Goal: Information Seeking & Learning: Learn about a topic

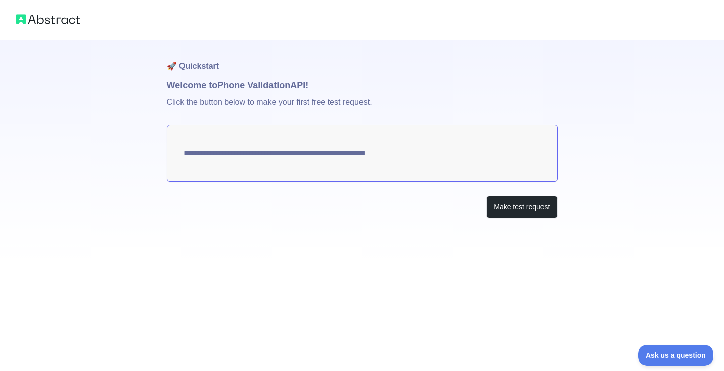
click at [146, 154] on div "**********" at bounding box center [362, 129] width 724 height 259
click at [533, 216] on button "Make test request" at bounding box center [521, 207] width 71 height 23
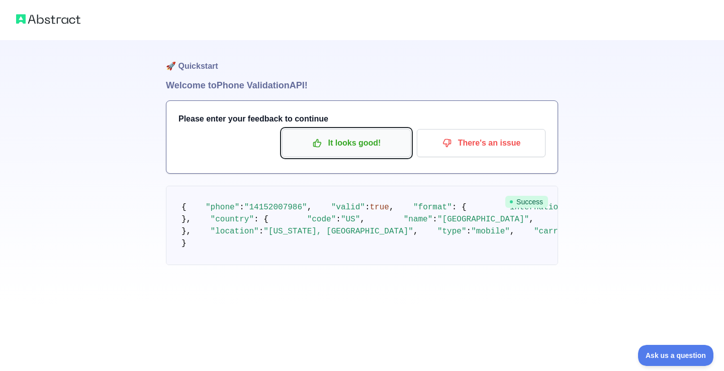
click at [356, 148] on p "It looks good!" at bounding box center [346, 143] width 114 height 17
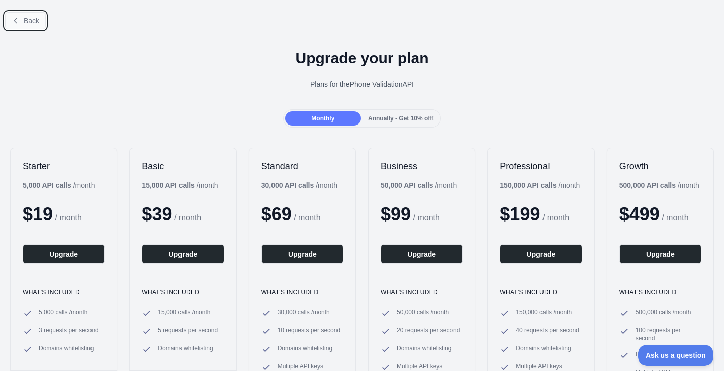
click at [29, 25] on button "Back" at bounding box center [25, 20] width 41 height 17
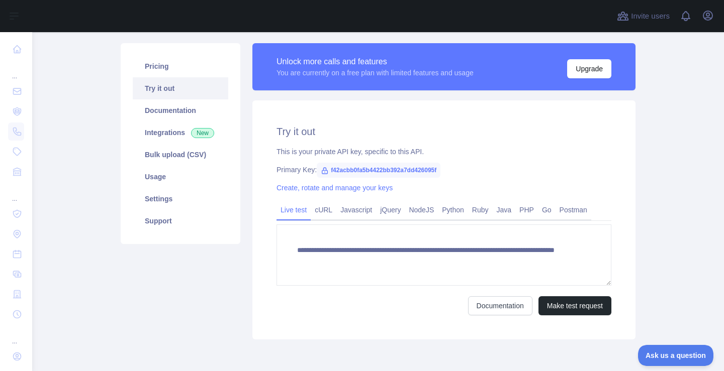
scroll to position [90, 0]
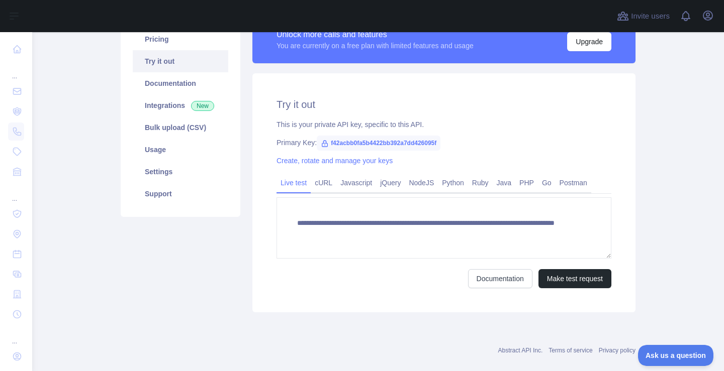
click at [375, 142] on span "f42acbb0fa5b4422bb392a7dd426095f" at bounding box center [379, 143] width 124 height 15
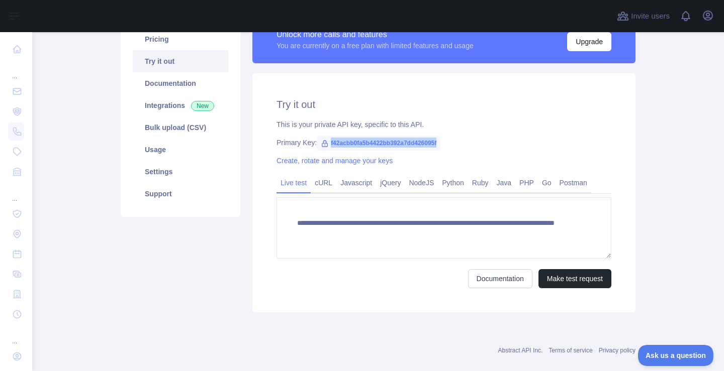
copy span "f42acbb0fa5b4422bb392a7dd426095f"
click at [394, 140] on span "f42acbb0fa5b4422bb392a7dd426095f" at bounding box center [379, 143] width 124 height 15
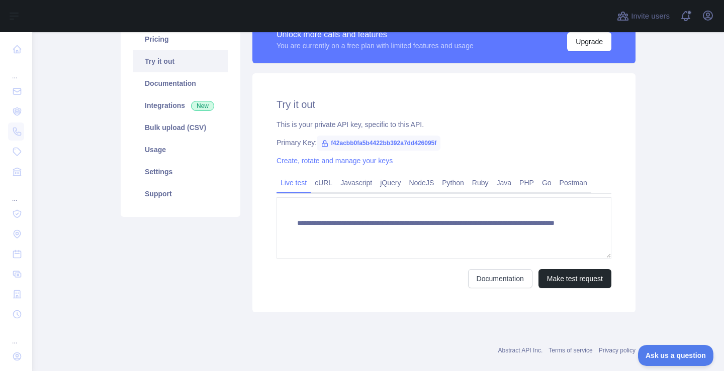
copy icon
click at [394, 140] on span "f42acbb0fa5b4422bb392a7dd426095f" at bounding box center [379, 143] width 124 height 15
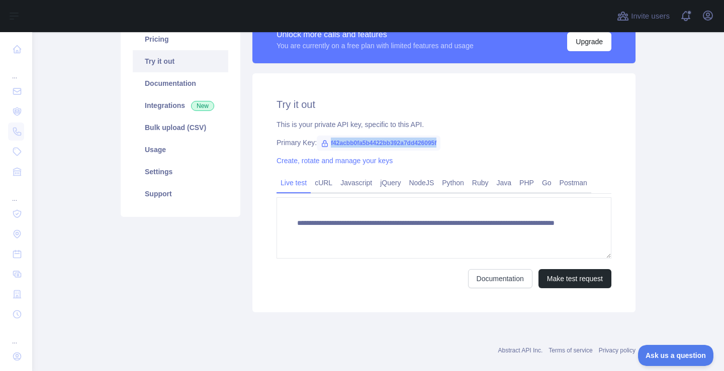
click at [394, 140] on span "f42acbb0fa5b4422bb392a7dd426095f" at bounding box center [379, 143] width 124 height 15
click at [393, 140] on span "f42acbb0fa5b4422bb392a7dd426095f" at bounding box center [379, 143] width 124 height 15
click at [392, 141] on span "f42acbb0fa5b4422bb392a7dd426095f" at bounding box center [379, 143] width 124 height 15
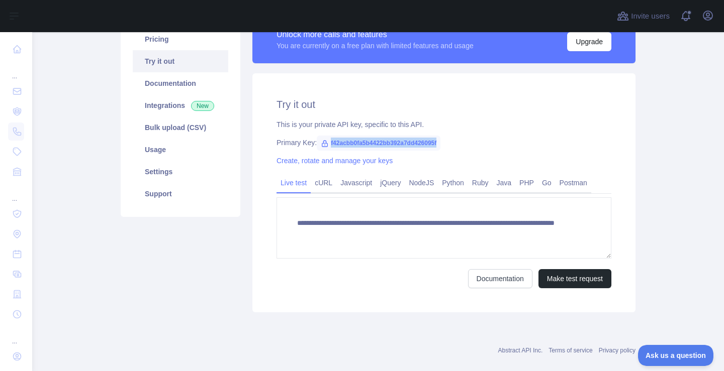
click at [392, 141] on span "f42acbb0fa5b4422bb392a7dd426095f" at bounding box center [379, 143] width 124 height 15
copy span "f42acbb0fa5b4422bb392a7dd426095f"
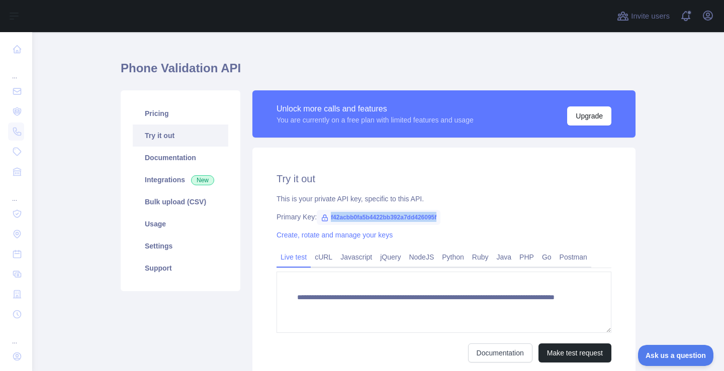
scroll to position [0, 0]
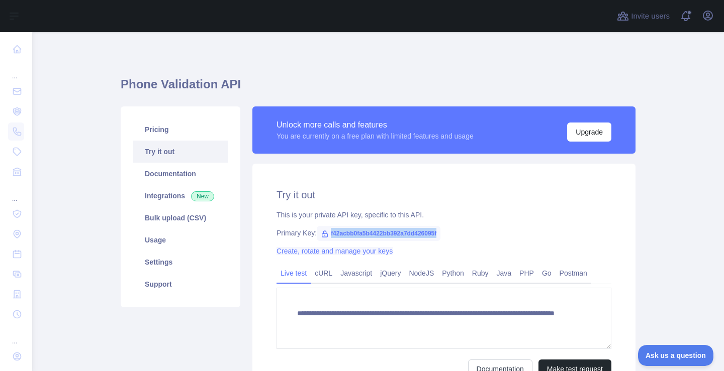
click at [347, 253] on link "Create, rotate and manage your keys" at bounding box center [334, 251] width 116 height 8
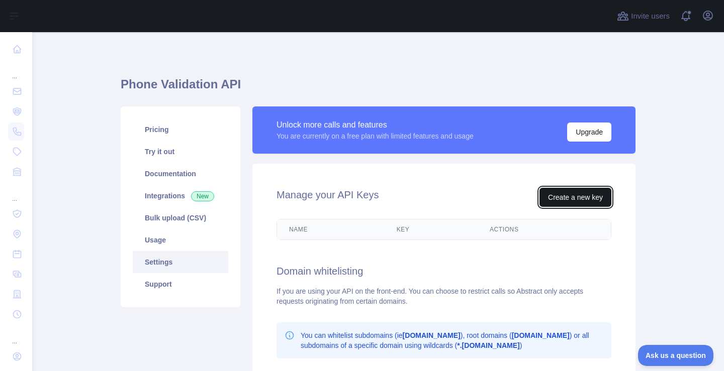
click at [544, 197] on button "Create a new key" at bounding box center [575, 197] width 72 height 19
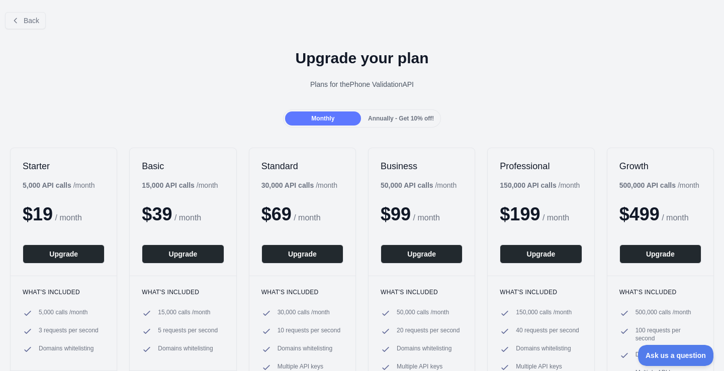
click at [661, 185] on b "500,000 API calls" at bounding box center [647, 185] width 56 height 8
click at [415, 126] on div "Monthly Annually - Get 10% off!" at bounding box center [362, 119] width 158 height 18
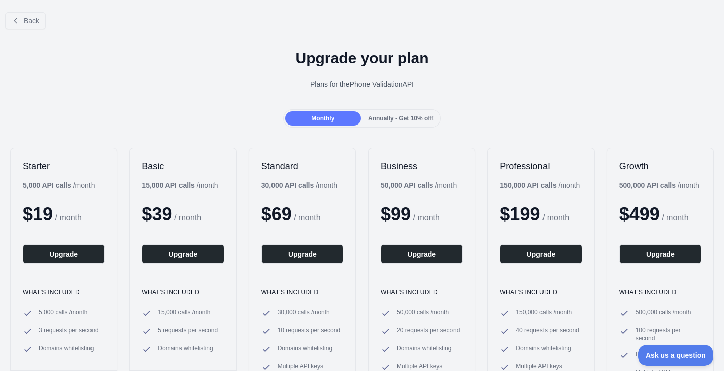
click at [409, 124] on div "Annually - Get 10% off!" at bounding box center [401, 119] width 76 height 14
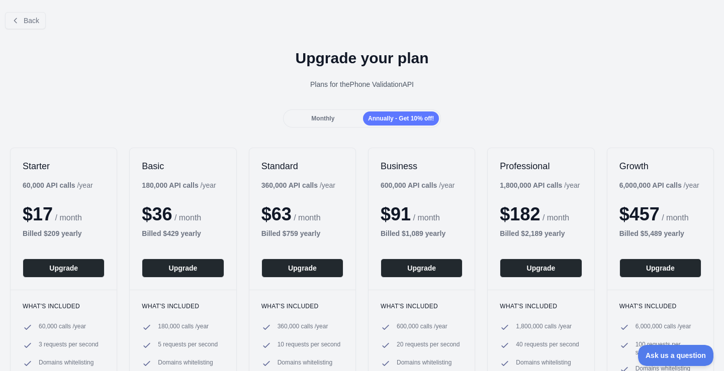
click at [325, 126] on div "Monthly Annually - Get 10% off!" at bounding box center [362, 119] width 158 height 18
click at [324, 126] on div "Monthly Annually - Get 10% off!" at bounding box center [362, 119] width 158 height 18
click at [327, 121] on span "Monthly" at bounding box center [322, 118] width 23 height 7
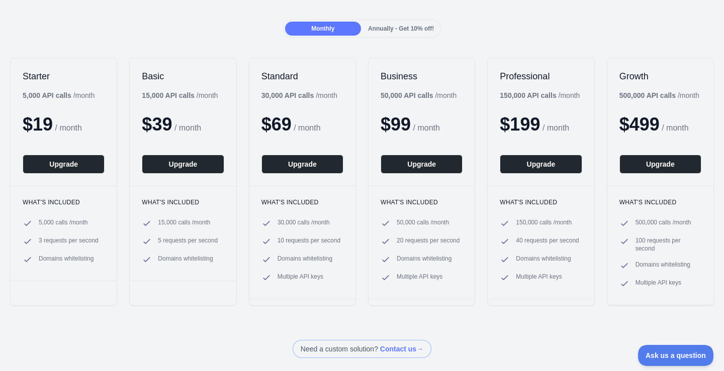
scroll to position [90, 0]
click at [46, 225] on span "5,000 calls / month" at bounding box center [63, 223] width 49 height 10
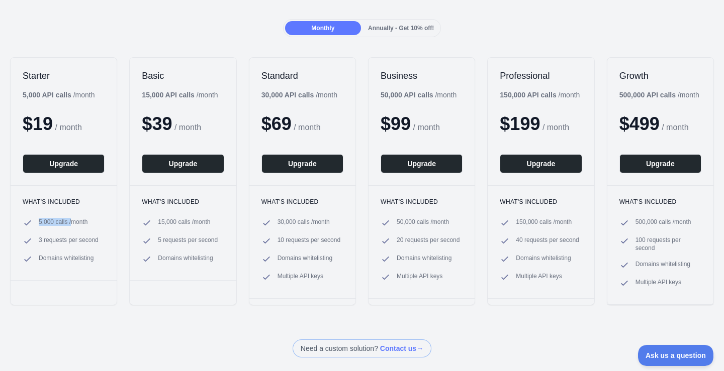
click at [46, 225] on span "5,000 calls / month" at bounding box center [63, 223] width 49 height 10
click at [70, 226] on span "5,000 calls / month" at bounding box center [63, 223] width 49 height 10
click at [71, 226] on span "5,000 calls / month" at bounding box center [63, 223] width 49 height 10
click at [72, 225] on span "5,000 calls / month" at bounding box center [63, 223] width 49 height 10
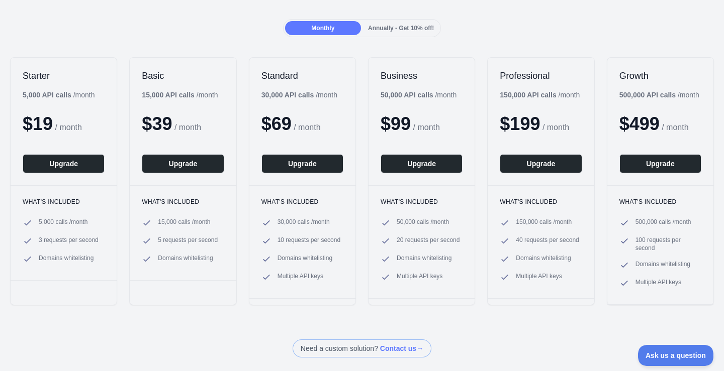
click at [104, 205] on h3 "What's included" at bounding box center [64, 202] width 82 height 8
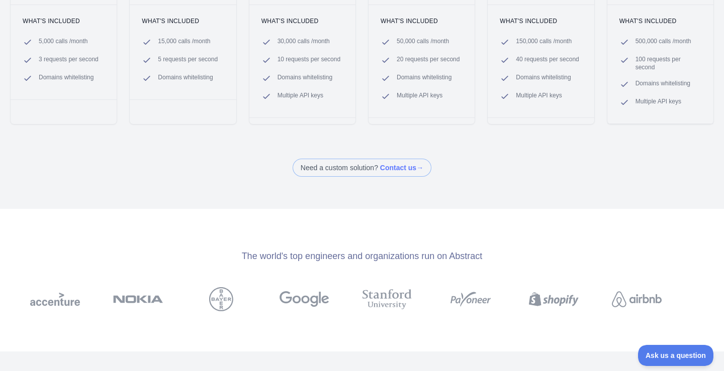
scroll to position [0, 0]
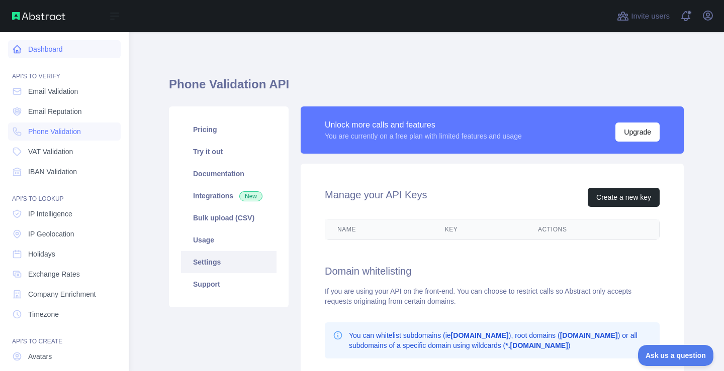
click at [21, 51] on icon at bounding box center [17, 49] width 10 height 10
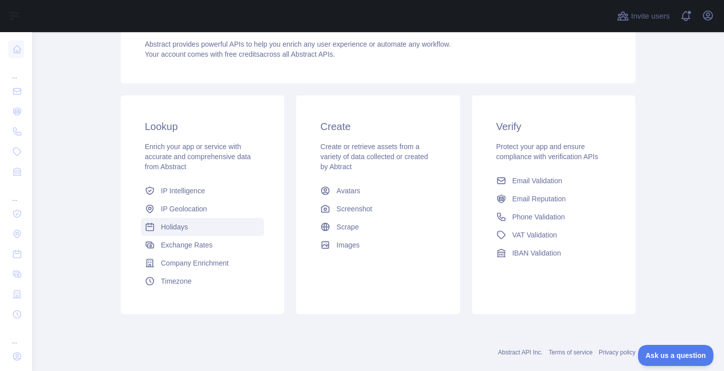
scroll to position [129, 0]
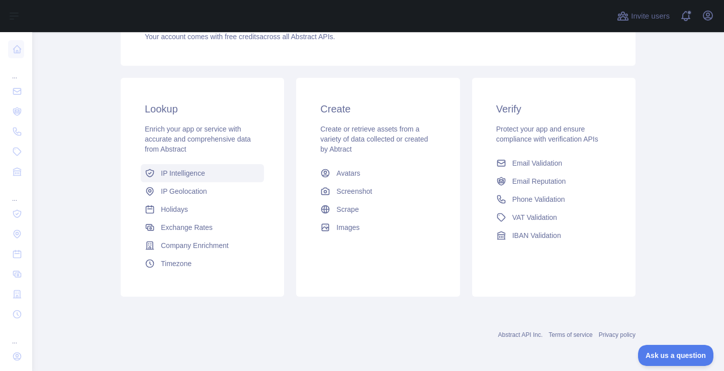
click at [201, 177] on span "IP Intelligence" at bounding box center [183, 173] width 44 height 10
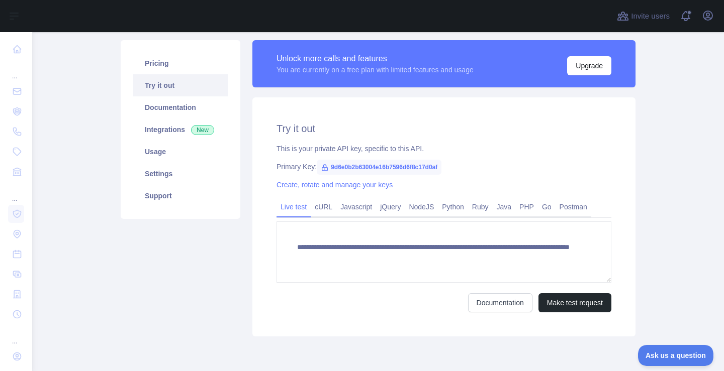
scroll to position [90, 0]
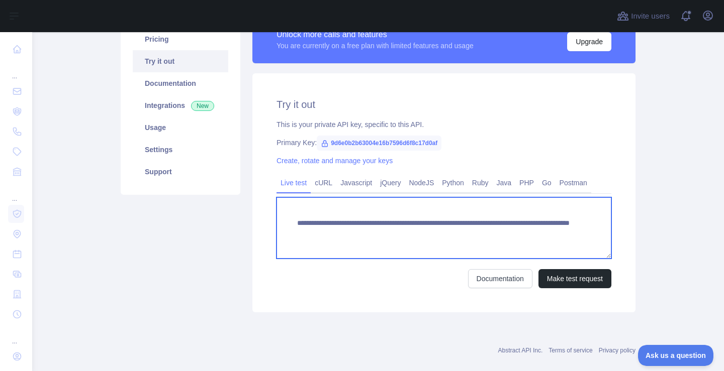
click at [406, 213] on textarea "**********" at bounding box center [443, 227] width 335 height 61
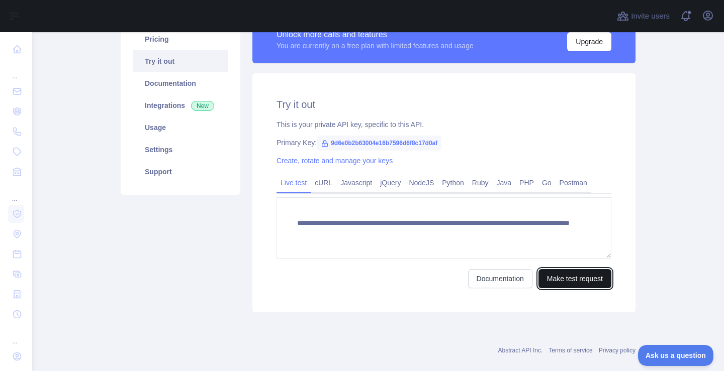
click at [604, 276] on button "Make test request" at bounding box center [574, 278] width 73 height 19
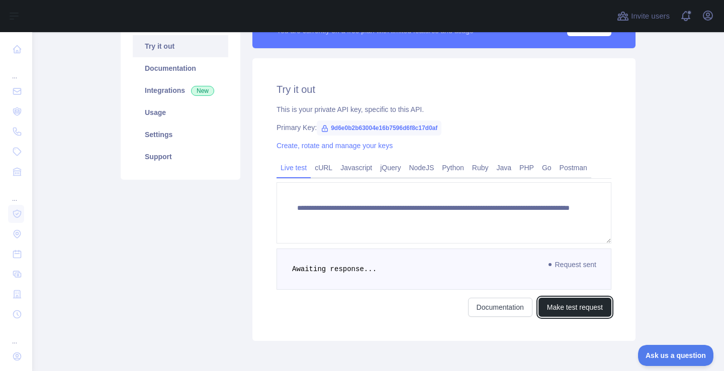
scroll to position [148, 0]
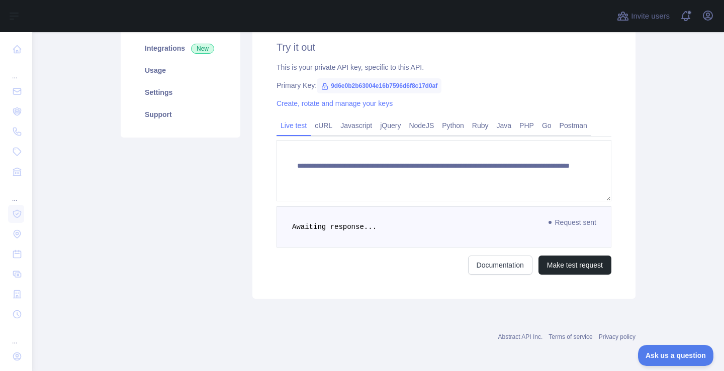
click at [347, 219] on pre "Awaiting response..." at bounding box center [443, 227] width 335 height 41
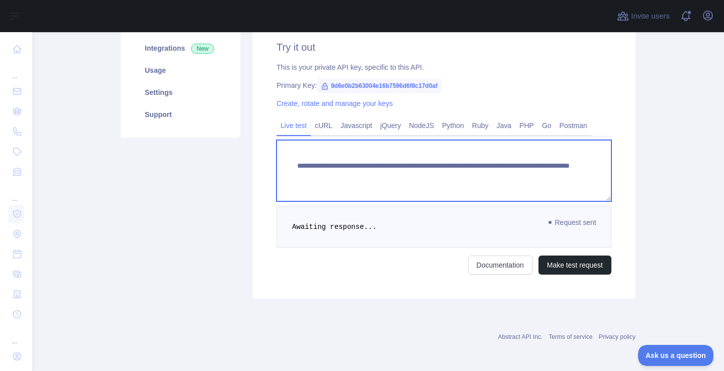
click at [350, 172] on textarea "**********" at bounding box center [443, 170] width 335 height 61
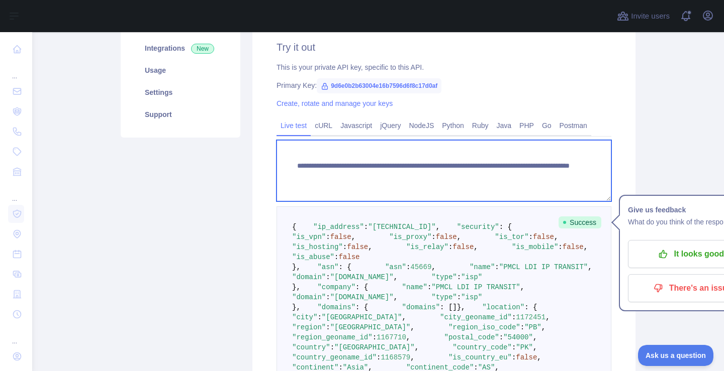
click at [364, 148] on textarea "**********" at bounding box center [443, 170] width 335 height 61
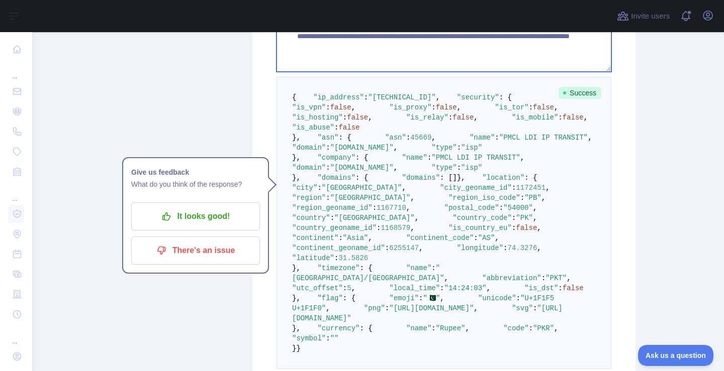
scroll to position [138, 0]
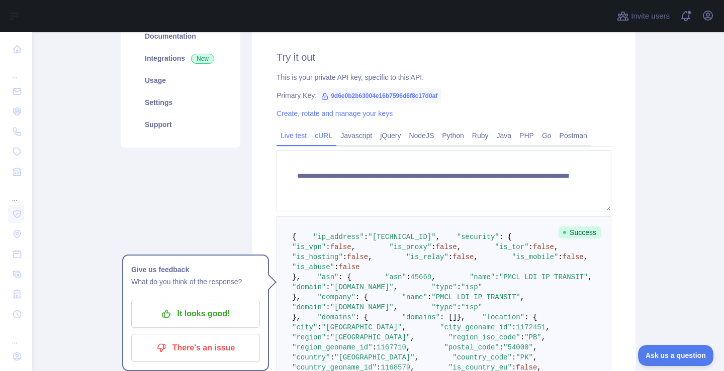
click at [326, 134] on link "cURL" at bounding box center [324, 136] width 26 height 16
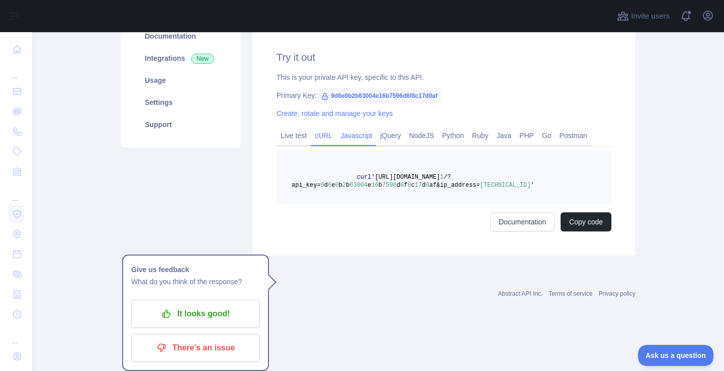
click at [362, 138] on link "Javascript" at bounding box center [356, 136] width 40 height 16
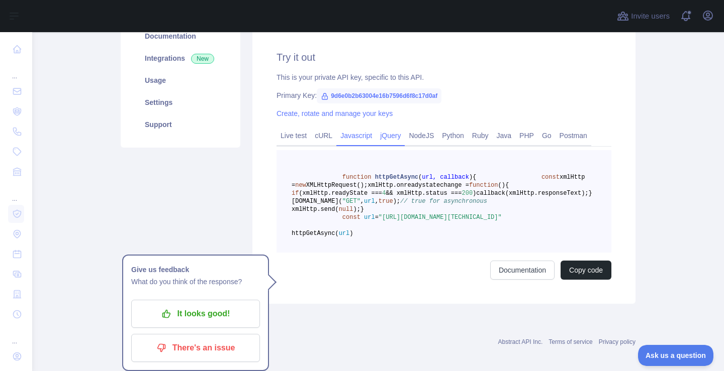
click at [386, 133] on link "jQuery" at bounding box center [390, 136] width 29 height 16
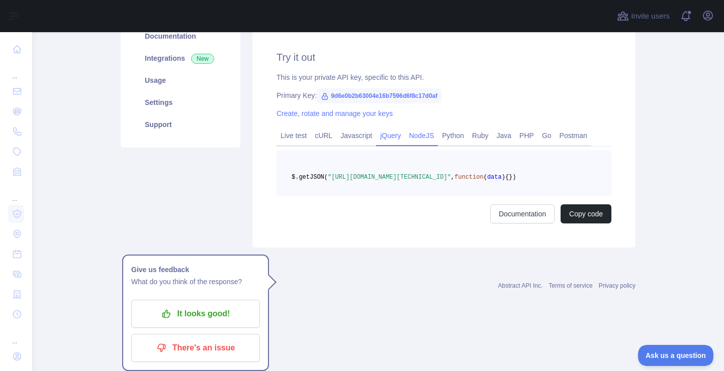
click at [418, 136] on link "NodeJS" at bounding box center [420, 136] width 33 height 16
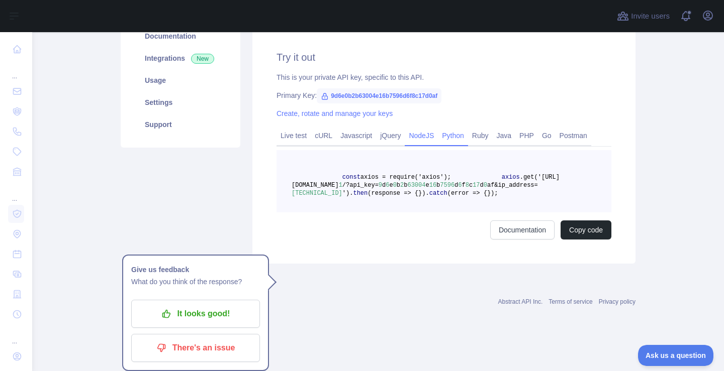
click at [463, 142] on link "Python" at bounding box center [453, 136] width 30 height 16
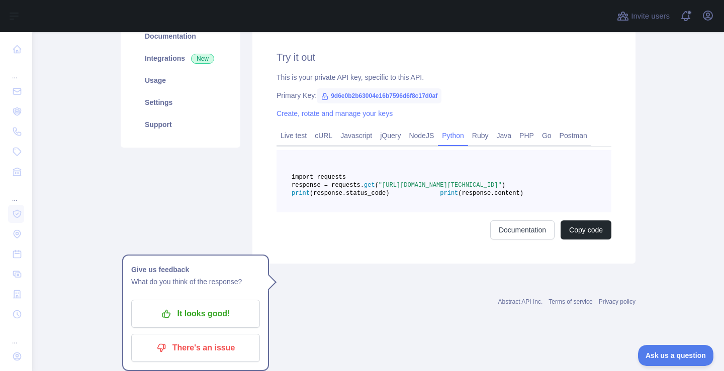
drag, startPoint x: 362, startPoint y: 172, endPoint x: 532, endPoint y: 175, distance: 169.9
click at [532, 175] on pre "import requests response = requests. get ( "https://ip-intelligence.abstractapi…" at bounding box center [443, 181] width 335 height 62
drag, startPoint x: 332, startPoint y: 198, endPoint x: 485, endPoint y: 193, distance: 152.9
click at [475, 193] on pre "import requests response = requests. get ( "https://ip-intelligence.abstractapi…" at bounding box center [443, 181] width 335 height 62
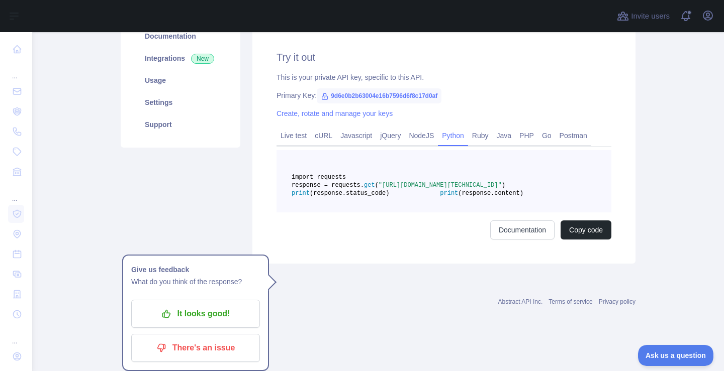
click at [492, 189] on span ""https://ip-intelligence.abstractapi.com/v1/?api_key=9d6e0b2b63004e16b7596d6f8c…" at bounding box center [439, 185] width 123 height 7
drag, startPoint x: 339, startPoint y: 195, endPoint x: 607, endPoint y: 193, distance: 268.3
click at [601, 193] on pre "import requests response = requests. get ( "https://ip-intelligence.abstractapi…" at bounding box center [443, 181] width 335 height 62
click at [613, 191] on div "Try it out This is your private API key, specific to this API. Primary Key: 9d6…" at bounding box center [443, 145] width 383 height 238
drag, startPoint x: 353, startPoint y: 207, endPoint x: 627, endPoint y: 200, distance: 273.4
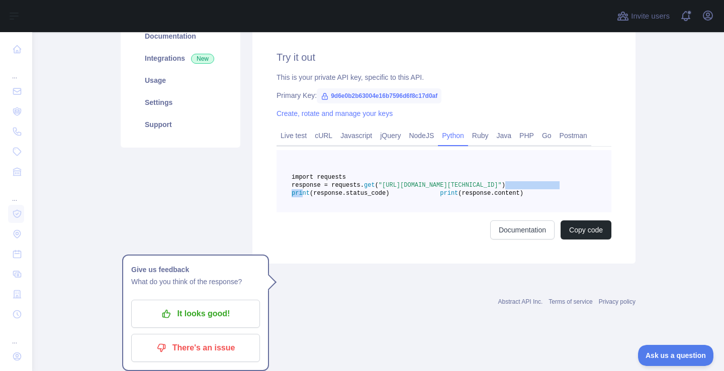
click at [611, 200] on pre "import requests response = requests. get ( "https://ip-intelligence.abstractapi…" at bounding box center [443, 181] width 335 height 62
drag, startPoint x: 626, startPoint y: 201, endPoint x: 601, endPoint y: 235, distance: 41.7
click at [620, 204] on div "Try it out This is your private API key, specific to this API. Primary Key: 9d6…" at bounding box center [443, 145] width 383 height 238
click at [576, 240] on button "Copy code" at bounding box center [585, 230] width 51 height 19
click at [580, 240] on button "Copied" at bounding box center [591, 230] width 39 height 19
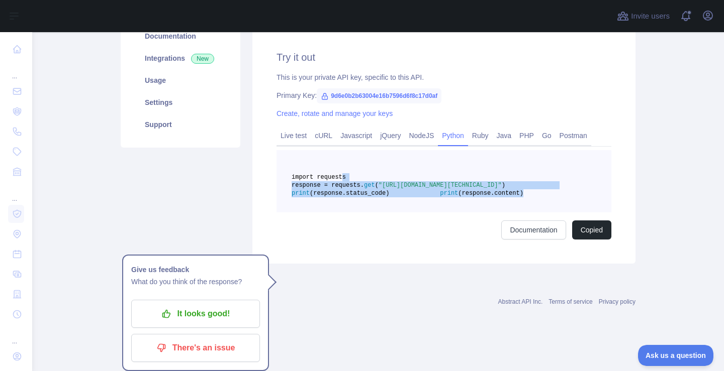
copy code "import requests response = requests. get ( "https://ip-intelligence.abstractapi…"
drag, startPoint x: 426, startPoint y: 220, endPoint x: 343, endPoint y: 178, distance: 93.3
click at [343, 178] on pre "import requests response = requests. get ( "https://ip-intelligence.abstractapi…" at bounding box center [443, 181] width 335 height 62
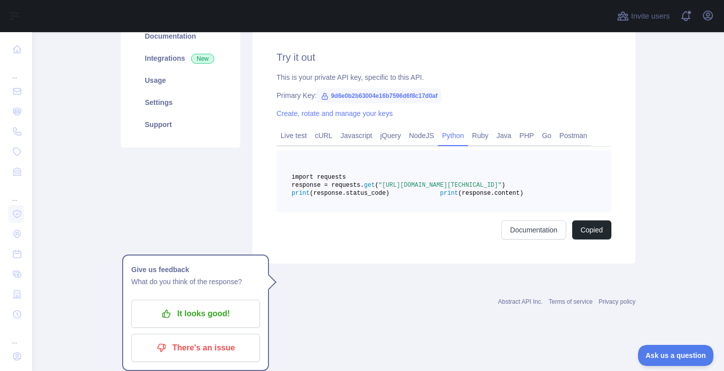
click at [468, 150] on div "Live test cURL Javascript jQuery NodeJS Python Ruby Java PHP Go Postman import …" at bounding box center [443, 183] width 335 height 113
click at [486, 139] on link "Ruby" at bounding box center [480, 136] width 25 height 16
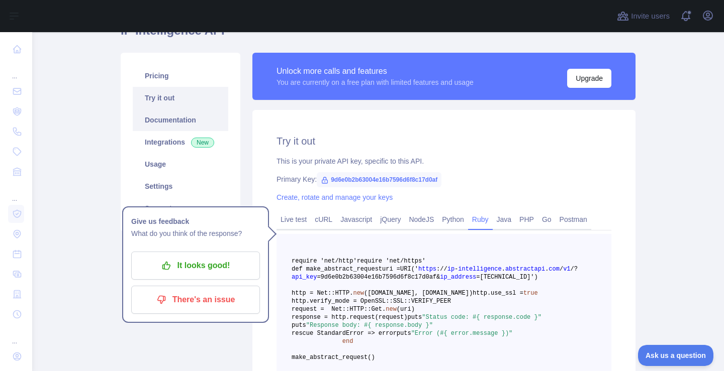
scroll to position [0, 0]
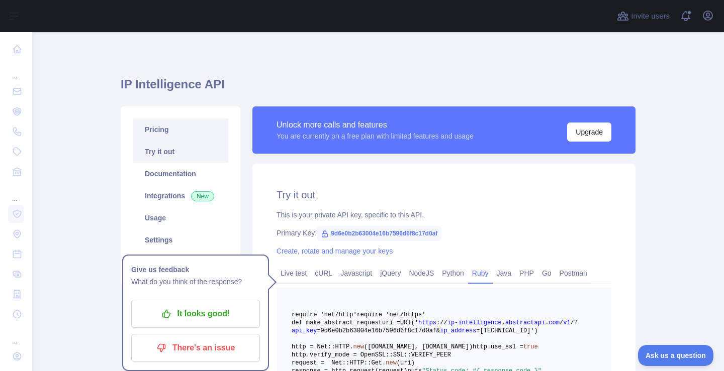
click at [157, 137] on link "Pricing" at bounding box center [180, 130] width 95 height 22
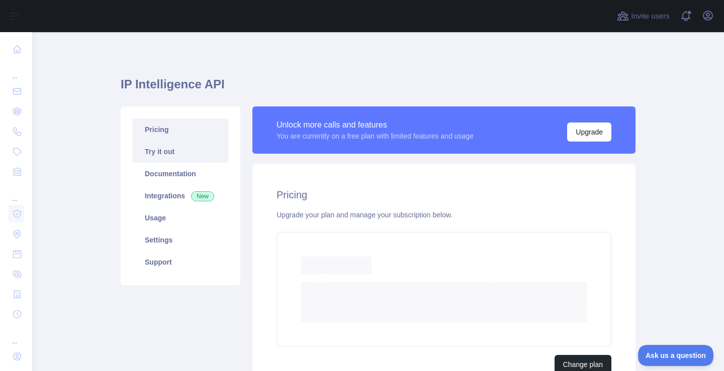
click at [182, 158] on link "Try it out" at bounding box center [180, 152] width 95 height 22
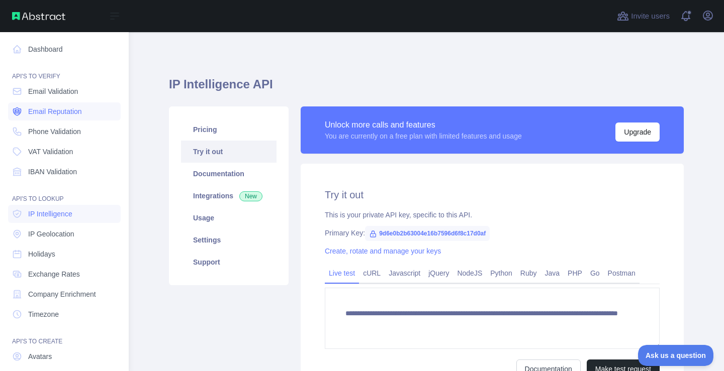
click at [37, 114] on span "Email Reputation" at bounding box center [55, 112] width 54 height 10
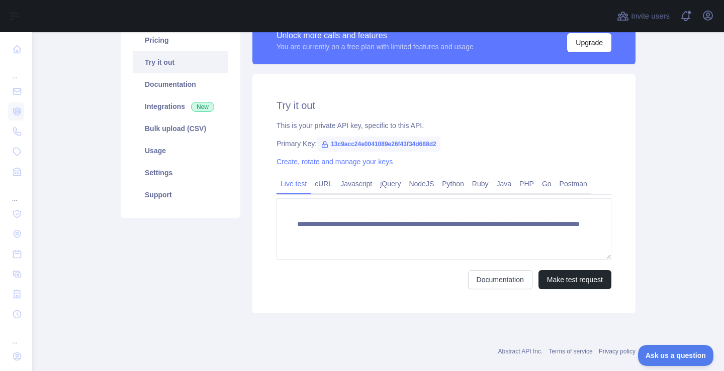
scroll to position [90, 0]
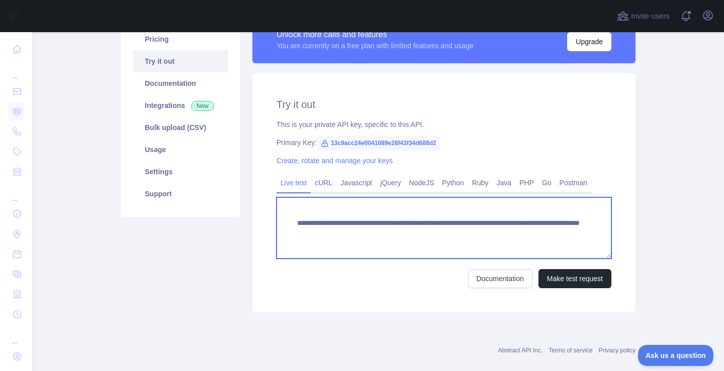
click at [465, 238] on textarea "**********" at bounding box center [443, 227] width 335 height 61
click at [385, 232] on textarea "**********" at bounding box center [443, 227] width 335 height 61
type textarea "**********"
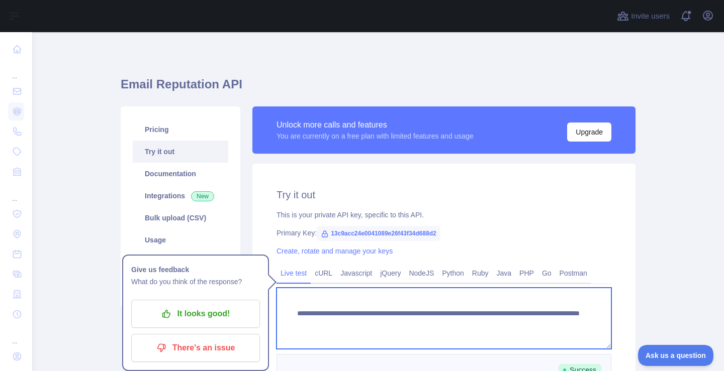
click at [348, 331] on textarea "**********" at bounding box center [443, 318] width 335 height 61
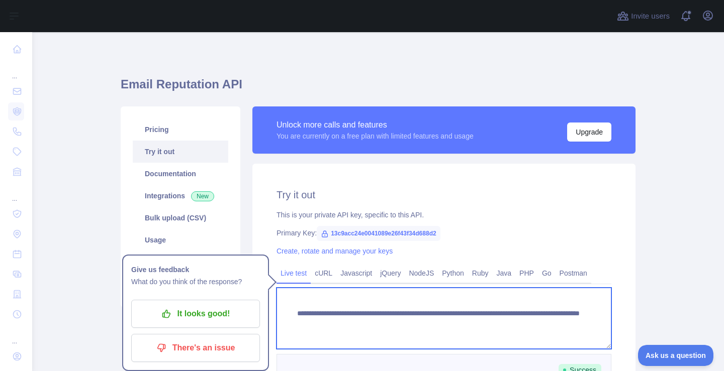
click at [348, 331] on textarea "**********" at bounding box center [443, 318] width 335 height 61
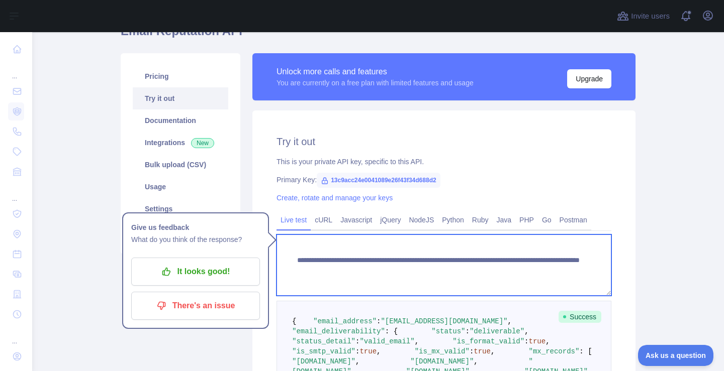
scroll to position [90, 0]
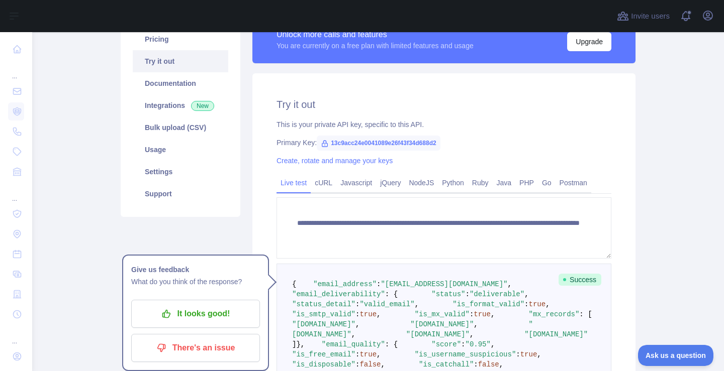
click at [317, 134] on div "**********" at bounding box center [443, 370] width 383 height 594
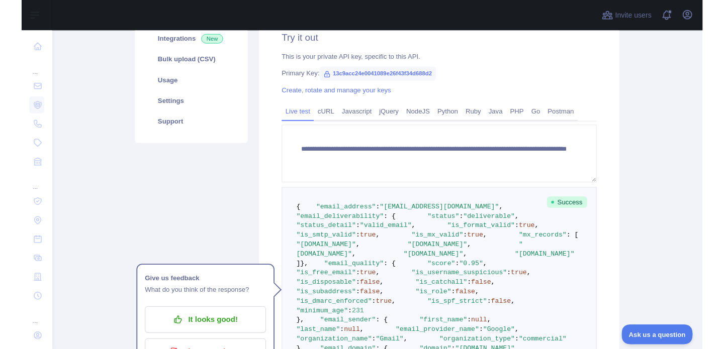
scroll to position [181, 0]
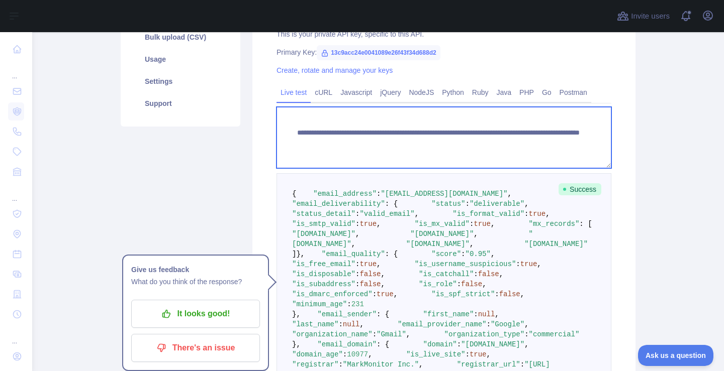
click at [506, 143] on textarea "**********" at bounding box center [443, 137] width 335 height 61
type textarea "**********"
click at [510, 146] on textarea "**********" at bounding box center [443, 137] width 335 height 61
drag, startPoint x: 564, startPoint y: 157, endPoint x: 374, endPoint y: 80, distance: 204.3
click at [347, 107] on textarea at bounding box center [443, 137] width 335 height 61
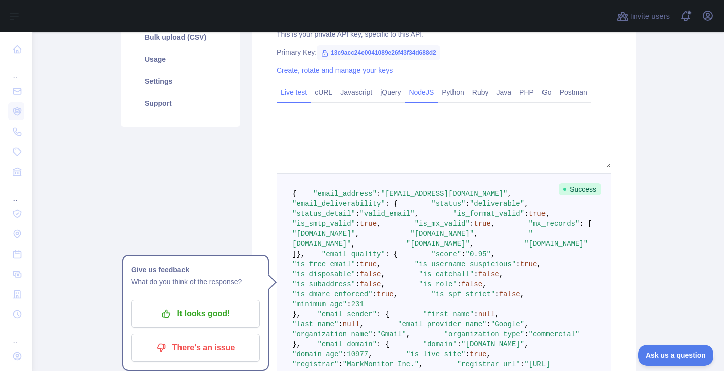
click at [407, 87] on link "NodeJS" at bounding box center [420, 92] width 33 height 16
click at [515, 96] on link "PHP" at bounding box center [526, 92] width 23 height 16
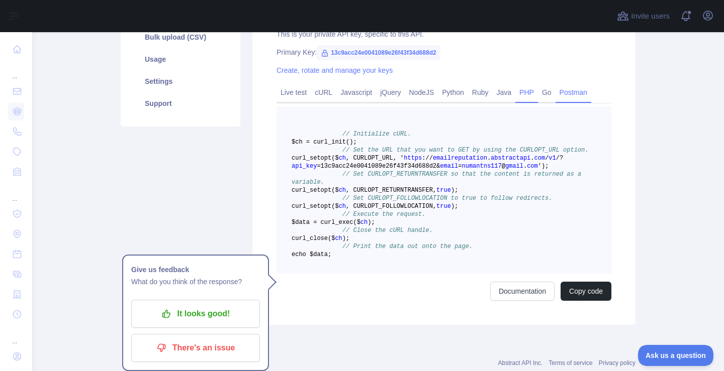
click at [582, 91] on div "Live test cURL Javascript jQuery NodeJS Python Ruby Java PHP Go Postman" at bounding box center [443, 93] width 335 height 20
click at [579, 91] on link "Postman" at bounding box center [573, 92] width 36 height 16
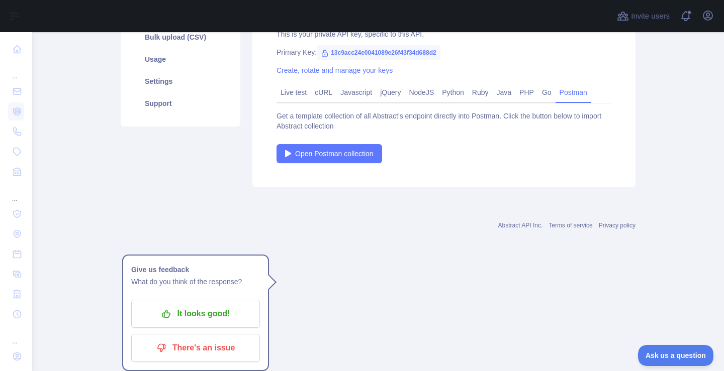
click at [555, 100] on link "Postman" at bounding box center [573, 92] width 36 height 16
click at [475, 91] on link "Ruby" at bounding box center [480, 92] width 25 height 16
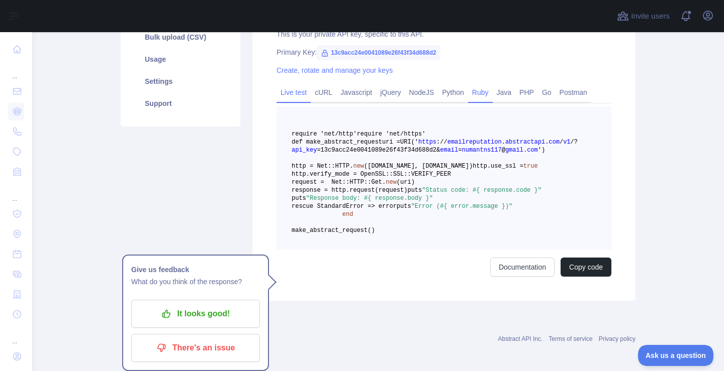
click at [296, 100] on link "Live test" at bounding box center [293, 92] width 34 height 16
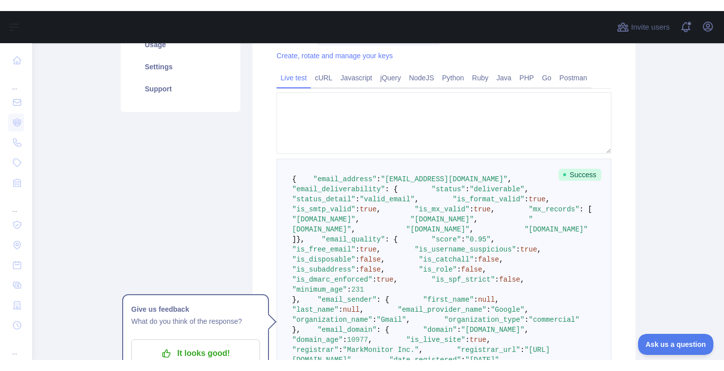
scroll to position [90, 0]
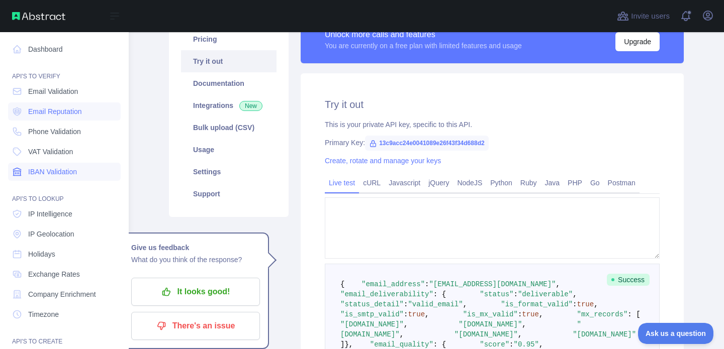
click at [72, 193] on nav "Dashboard API'S TO VERIFY Email Validation Email Reputation Phone Validation VA…" at bounding box center [64, 229] width 113 height 394
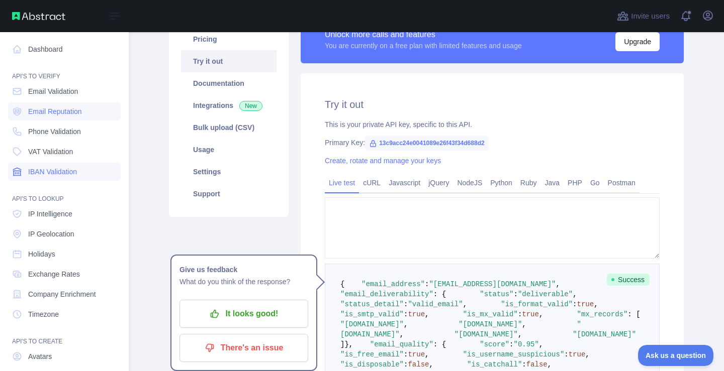
click at [67, 177] on link "IBAN Validation" at bounding box center [64, 172] width 113 height 18
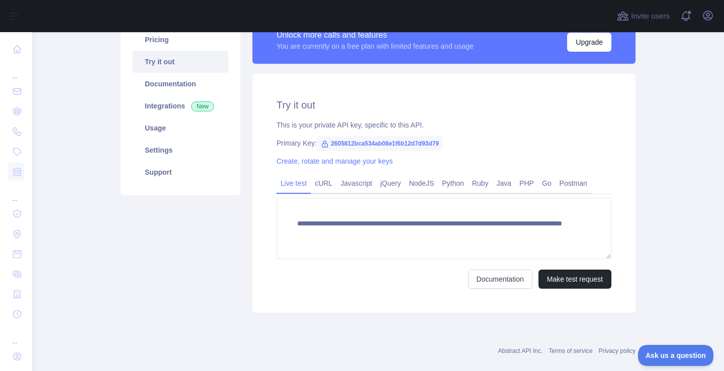
scroll to position [90, 0]
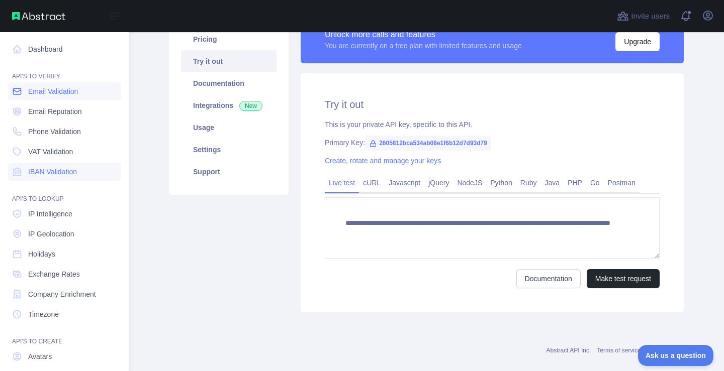
click at [27, 92] on link "Email Validation" at bounding box center [64, 91] width 113 height 18
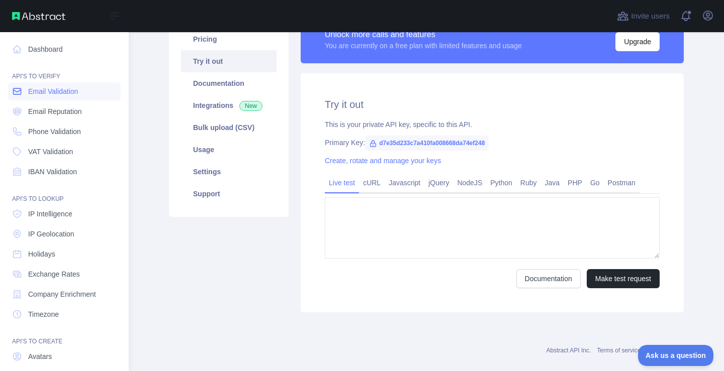
type textarea "**********"
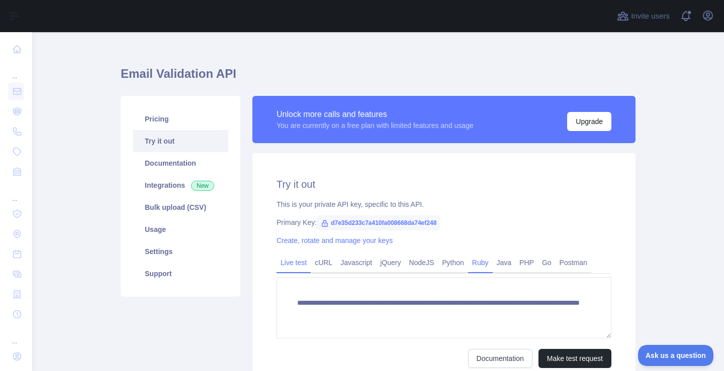
scroll to position [104, 0]
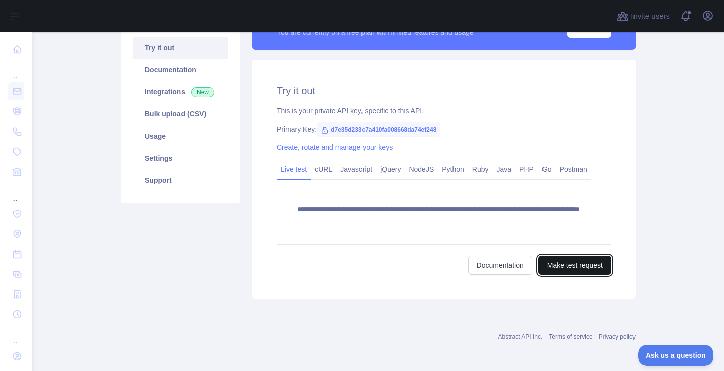
click at [566, 256] on button "Make test request" at bounding box center [574, 265] width 73 height 19
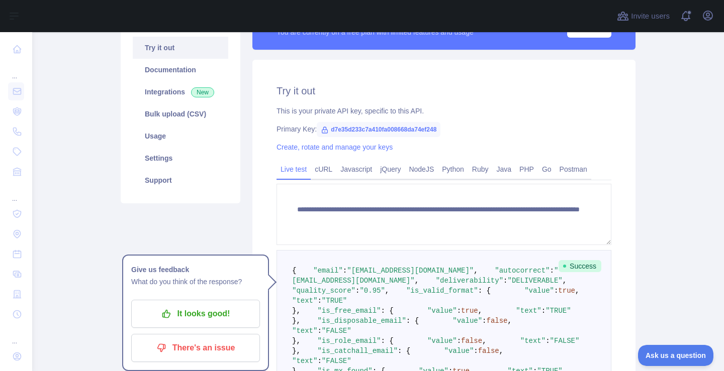
click at [537, 251] on pre "{ "email" : "[EMAIL_ADDRESS][DOMAIN_NAME]" , "autocorrect" : "[EMAIL_ADDRESS][D…" at bounding box center [443, 331] width 335 height 162
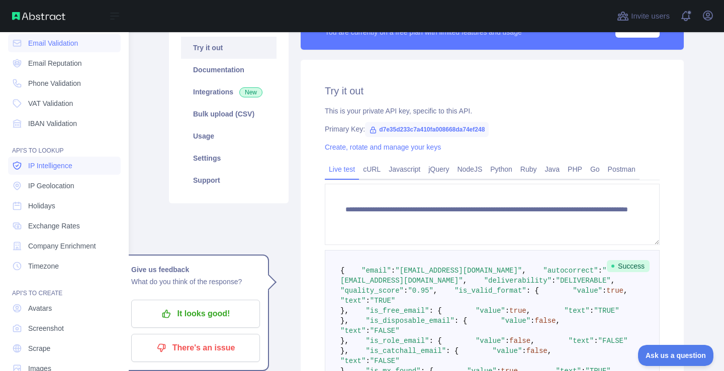
scroll to position [71, 0]
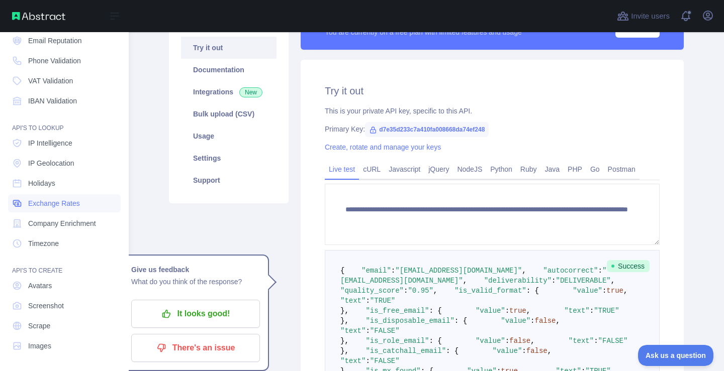
click at [92, 208] on link "Exchange Rates" at bounding box center [64, 203] width 113 height 18
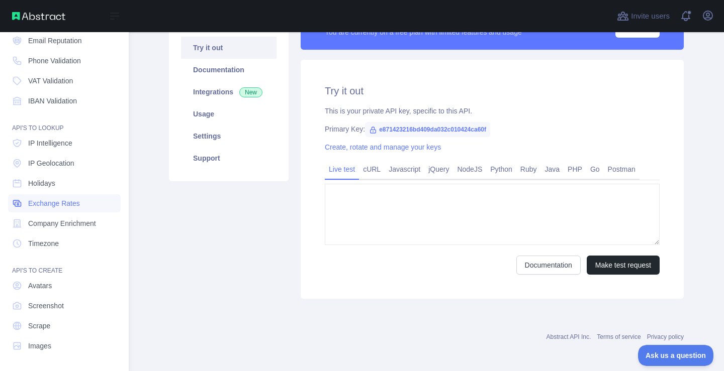
type textarea "**********"
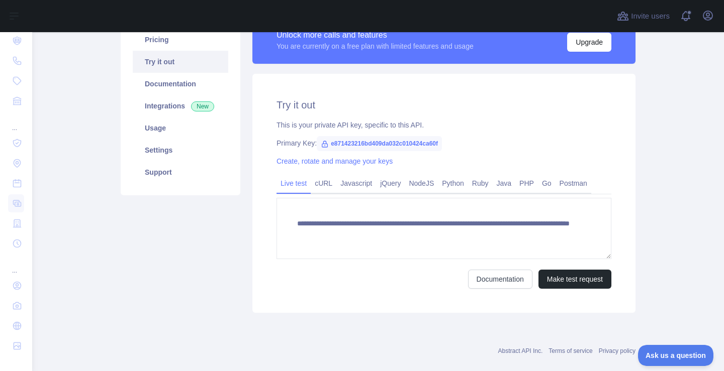
scroll to position [104, 0]
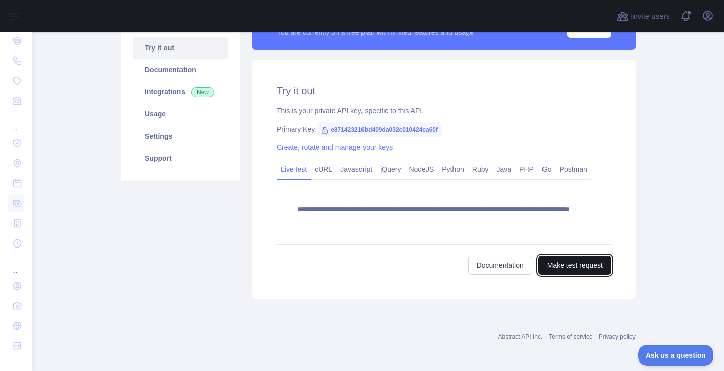
click at [586, 260] on button "Make test request" at bounding box center [574, 265] width 73 height 19
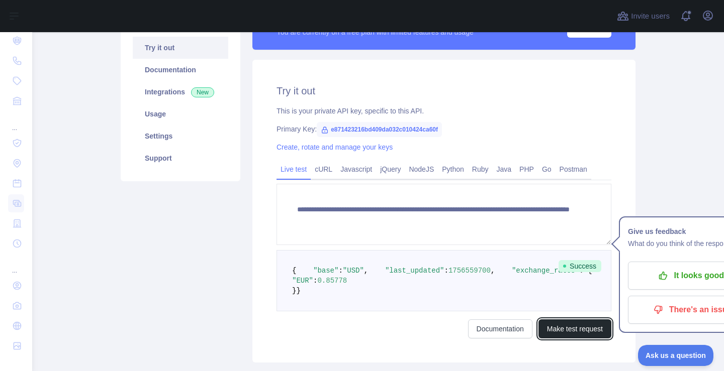
scroll to position [194, 0]
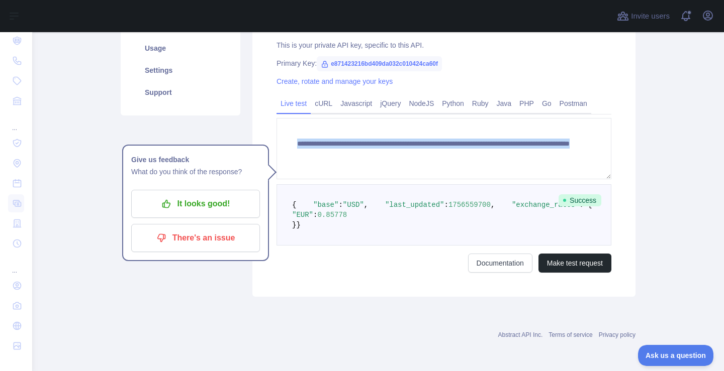
drag, startPoint x: 412, startPoint y: 217, endPoint x: 307, endPoint y: 123, distance: 140.9
click at [307, 184] on pre "{ "base" : "USD" , "last_updated" : 1756559700 , "exchange_rates" : { "EUR" : 0…" at bounding box center [443, 214] width 335 height 61
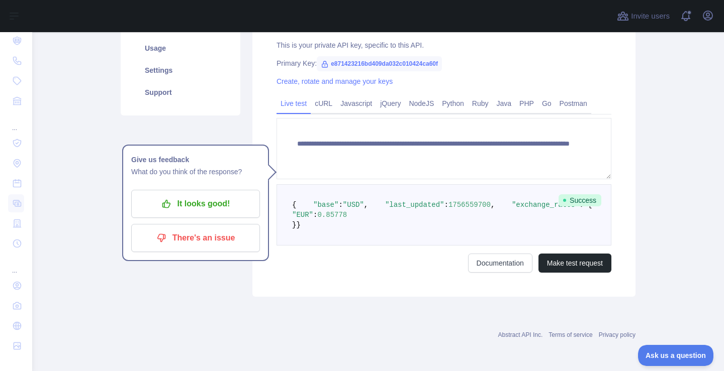
click at [434, 244] on pre "{ "base" : "USD" , "last_updated" : 1756559700 , "exchange_rates" : { "EUR" : 0…" at bounding box center [443, 214] width 335 height 61
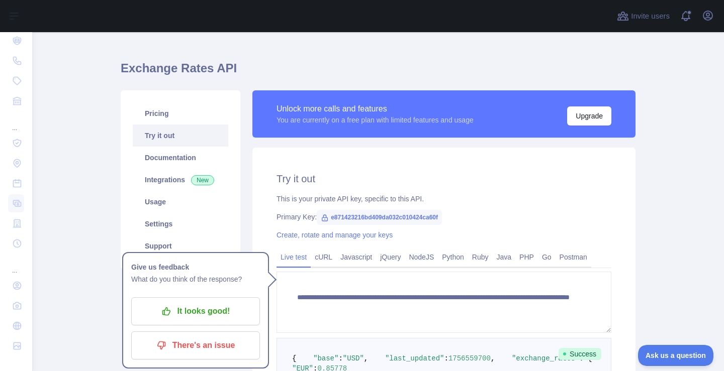
scroll to position [14, 0]
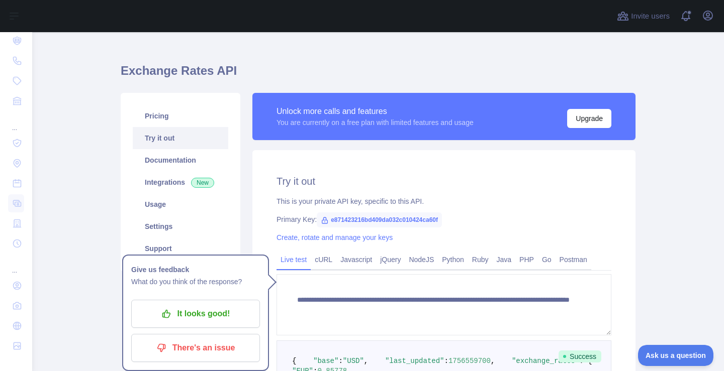
click at [165, 133] on link "Try it out" at bounding box center [180, 138] width 95 height 22
click at [167, 120] on link "Pricing" at bounding box center [180, 116] width 95 height 22
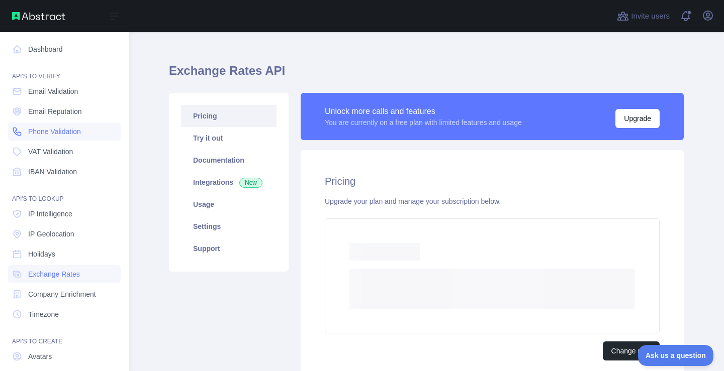
click at [58, 124] on link "Phone Validation" at bounding box center [64, 132] width 113 height 18
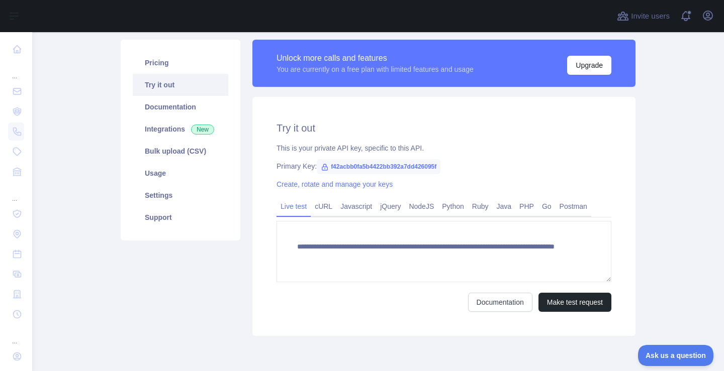
scroll to position [101, 0]
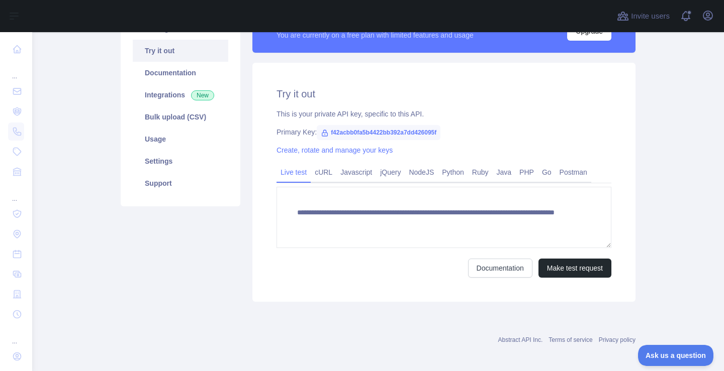
click at [347, 131] on span "f42acbb0fa5b4422bb392a7dd426095f" at bounding box center [379, 132] width 124 height 15
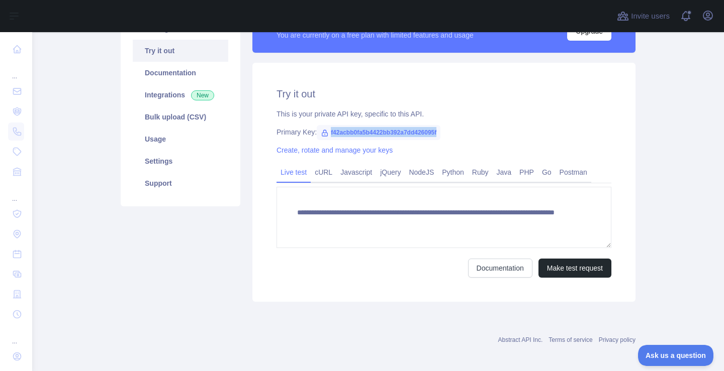
click at [347, 131] on span "f42acbb0fa5b4422bb392a7dd426095f" at bounding box center [379, 132] width 124 height 15
copy span "f42acbb0fa5b4422bb392a7dd426095f"
click at [355, 132] on span "f42acbb0fa5b4422bb392a7dd426095f" at bounding box center [379, 132] width 124 height 15
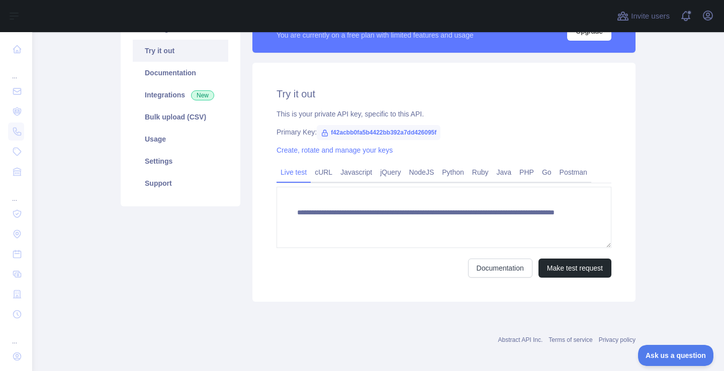
click at [355, 132] on span "f42acbb0fa5b4422bb392a7dd426095f" at bounding box center [379, 132] width 124 height 15
copy span "f42acbb0fa5b4422bb392a7dd426095f"
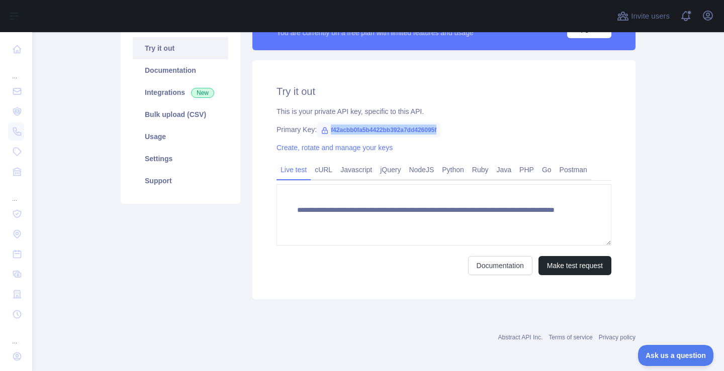
scroll to position [104, 0]
click at [384, 132] on span "f42acbb0fa5b4422bb392a7dd426095f" at bounding box center [379, 129] width 124 height 15
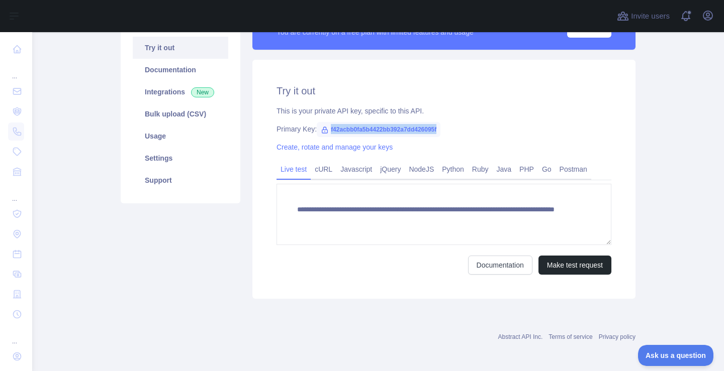
click at [384, 132] on span "f42acbb0fa5b4422bb392a7dd426095f" at bounding box center [379, 129] width 124 height 15
copy span "f42acbb0fa5b4422bb392a7dd426095f"
click at [380, 124] on span "f42acbb0fa5b4422bb392a7dd426095f" at bounding box center [379, 129] width 124 height 15
click at [366, 132] on span "f42acbb0fa5b4422bb392a7dd426095f" at bounding box center [379, 129] width 124 height 15
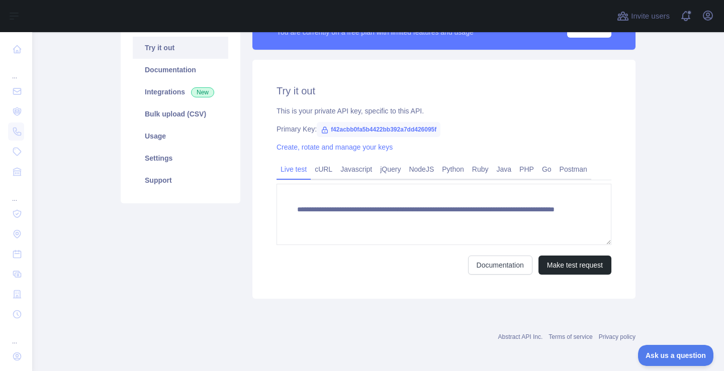
click at [366, 132] on span "f42acbb0fa5b4422bb392a7dd426095f" at bounding box center [379, 129] width 124 height 15
click at [367, 131] on span "f42acbb0fa5b4422bb392a7dd426095f" at bounding box center [379, 129] width 124 height 15
copy span "f42acbb0fa5b4422bb392a7dd426095f"
